Goal: Find specific page/section: Find specific page/section

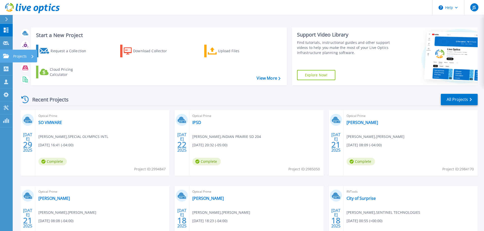
click at [18, 56] on p "Projects" at bounding box center [19, 56] width 13 height 13
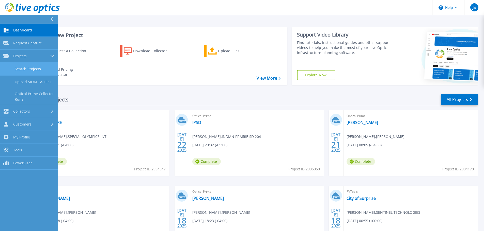
click at [27, 68] on link "Search Projects" at bounding box center [29, 69] width 58 height 13
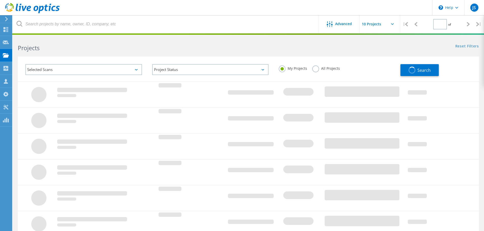
type input "21"
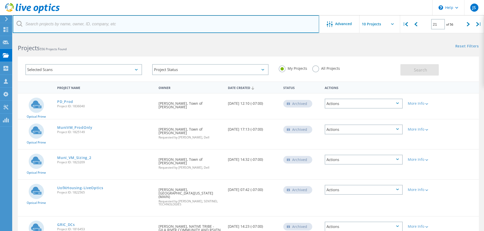
click at [36, 23] on input "text" at bounding box center [166, 24] width 306 height 18
type input "fort"
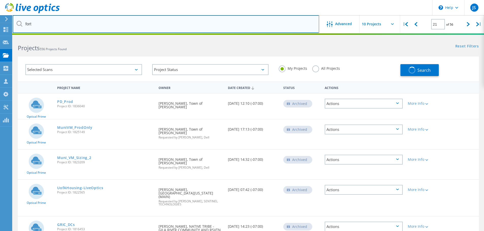
type input "1"
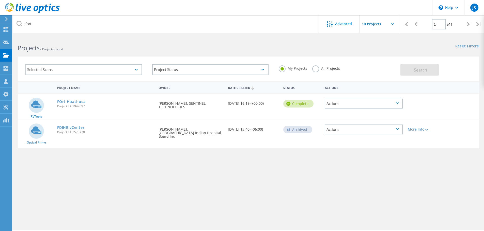
click at [75, 127] on link "FDIHB vCenter" at bounding box center [70, 128] width 27 height 4
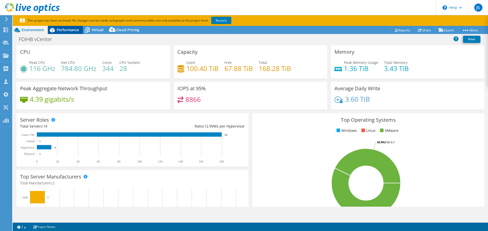
click at [67, 29] on span "Performance" at bounding box center [68, 29] width 22 height 5
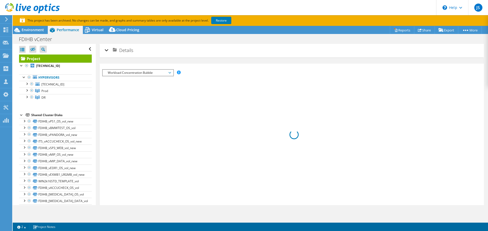
select select "USD"
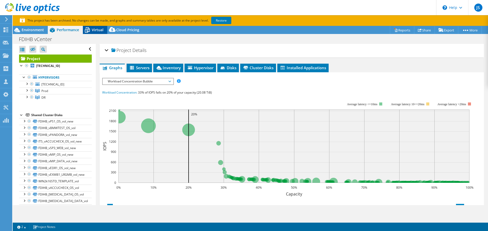
click at [97, 30] on span "Virtual" at bounding box center [98, 29] width 12 height 5
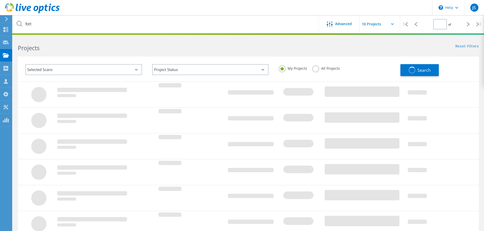
type input "1"
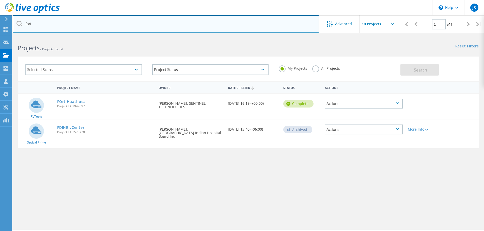
click at [37, 23] on input "fort" at bounding box center [166, 24] width 306 height 18
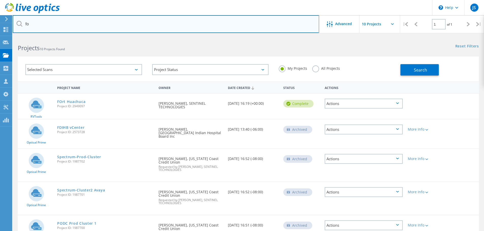
type input "f"
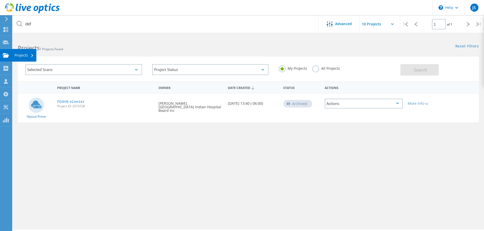
click at [18, 54] on div "Projects" at bounding box center [23, 56] width 19 height 4
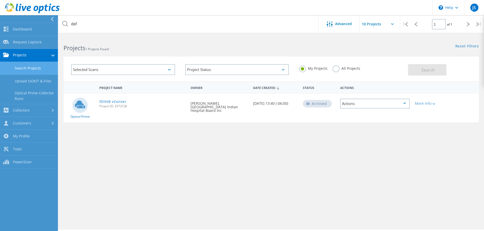
click at [334, 70] on label "All Projects" at bounding box center [347, 68] width 28 height 5
click at [0, 0] on input "All Projects" at bounding box center [0, 0] width 0 height 0
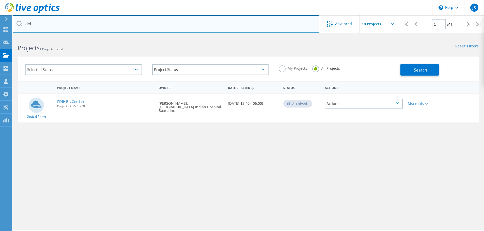
drag, startPoint x: 35, startPoint y: 25, endPoint x: 26, endPoint y: 24, distance: 8.9
click at [26, 24] on input "def" at bounding box center [166, 24] width 306 height 18
type input "fort"
